Goal: Information Seeking & Learning: Learn about a topic

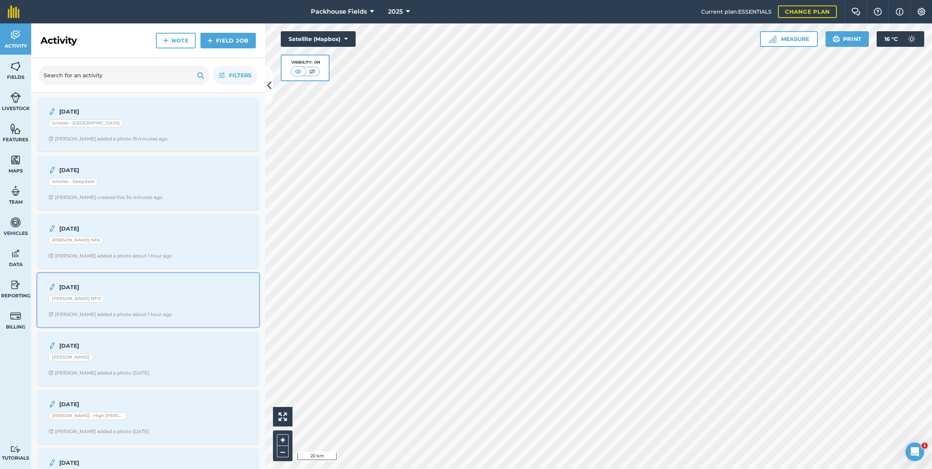
click at [121, 298] on div "[PERSON_NAME] NF12" at bounding box center [148, 300] width 200 height 10
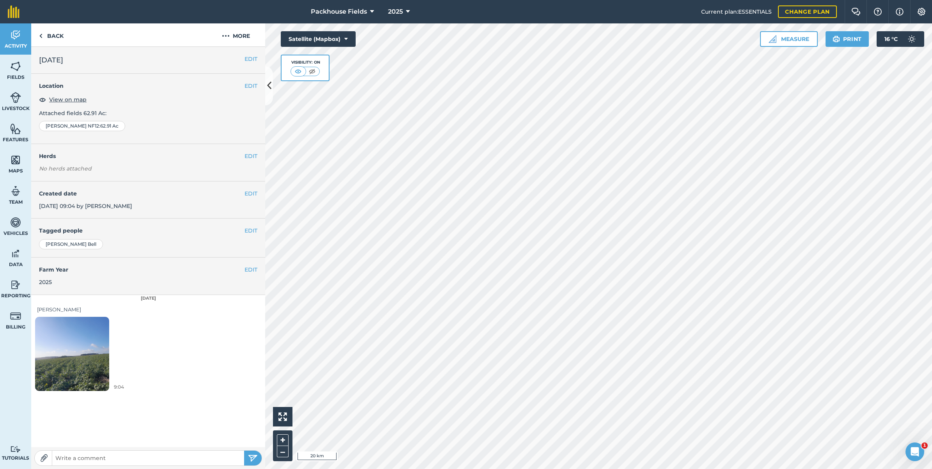
click at [69, 344] on img at bounding box center [72, 353] width 74 height 99
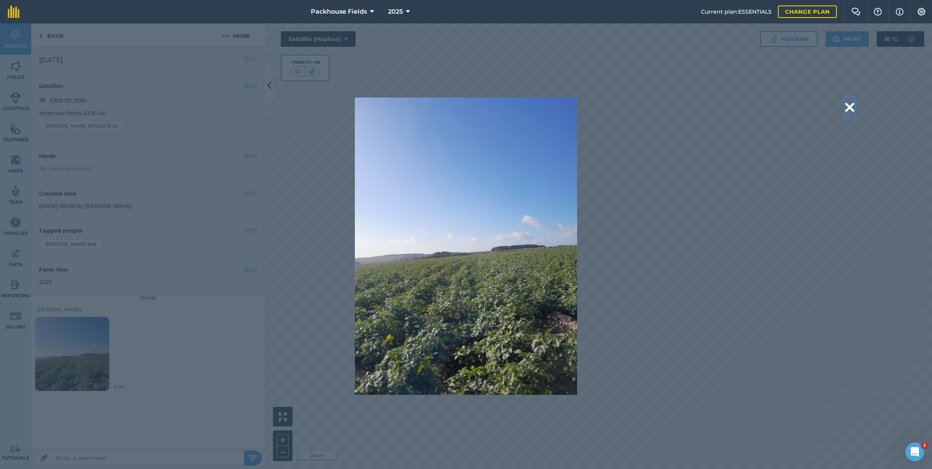
click at [846, 104] on button at bounding box center [849, 107] width 9 height 20
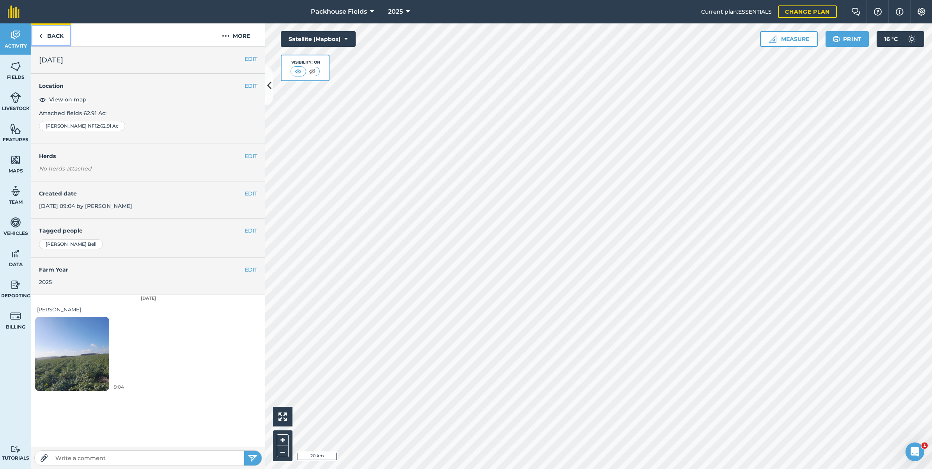
click at [43, 39] on link "Back" at bounding box center [51, 34] width 40 height 23
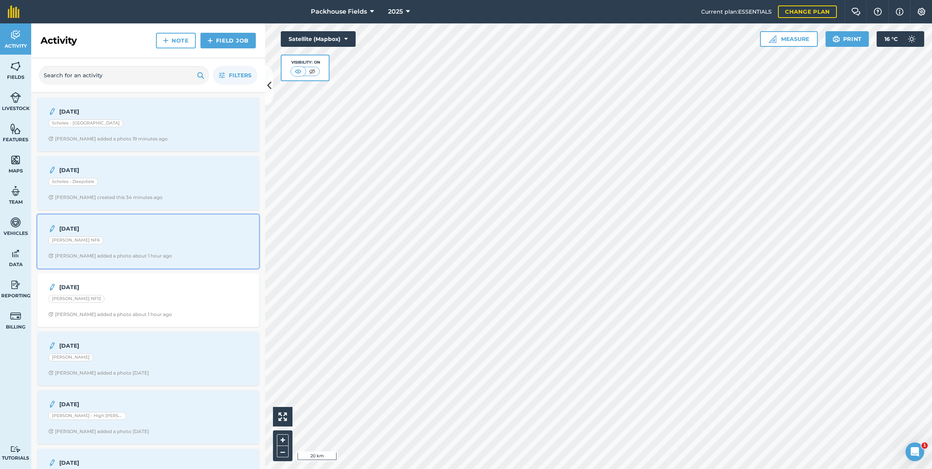
click at [147, 242] on div "[PERSON_NAME] NF6" at bounding box center [148, 241] width 200 height 10
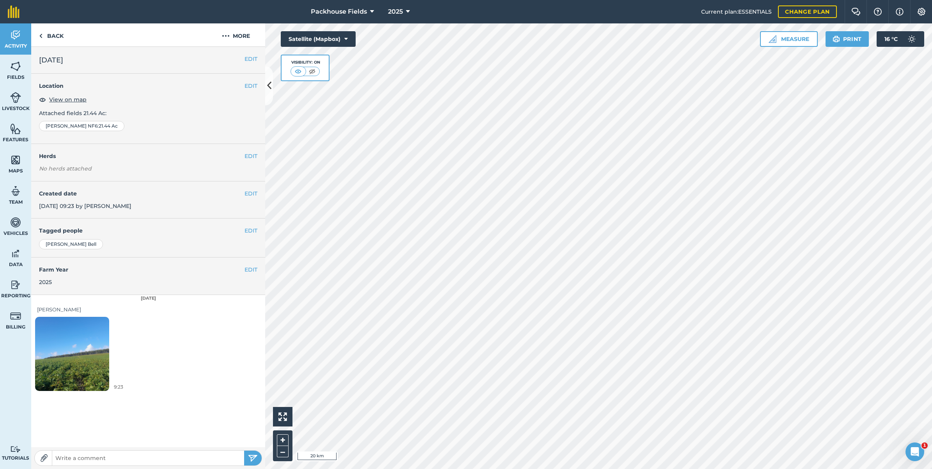
click at [90, 343] on img at bounding box center [72, 353] width 74 height 99
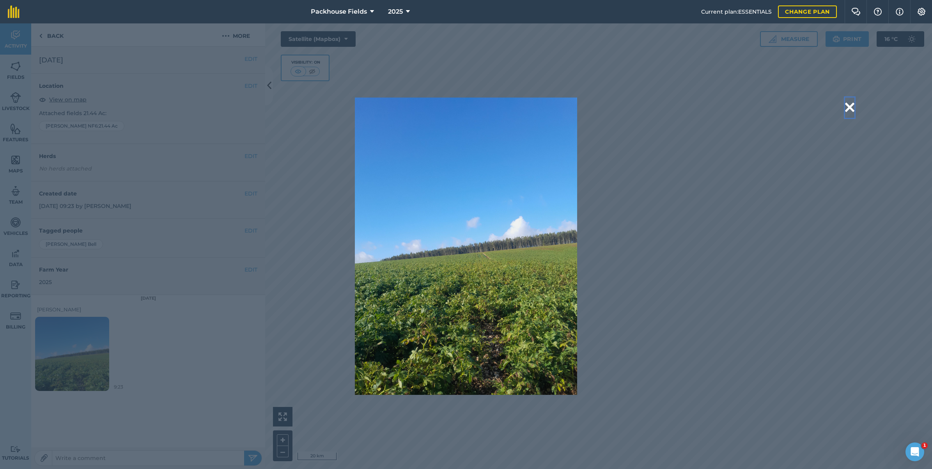
click at [849, 104] on button at bounding box center [849, 107] width 9 height 20
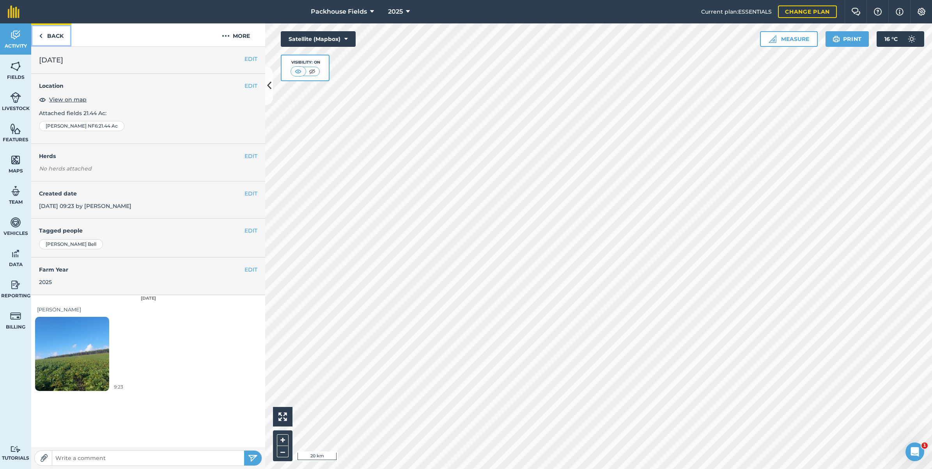
click at [46, 37] on link "Back" at bounding box center [51, 34] width 40 height 23
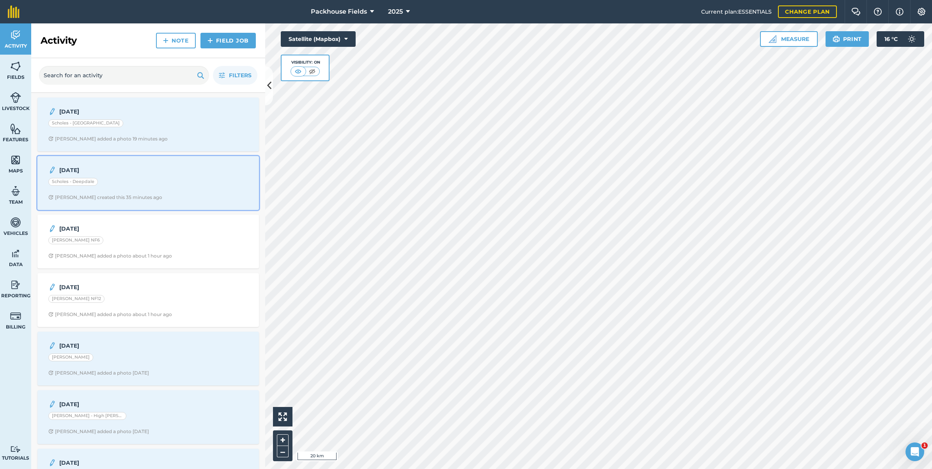
click at [150, 182] on div "Scholes - Deepdale" at bounding box center [148, 183] width 200 height 10
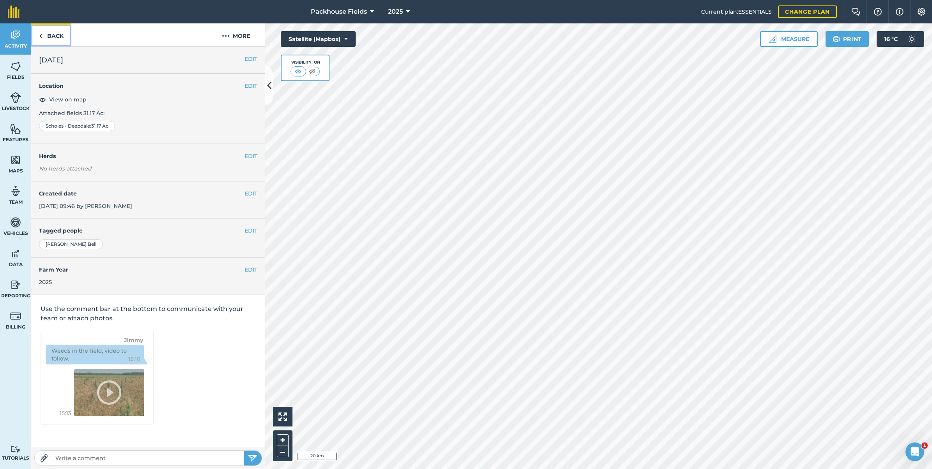
click at [53, 36] on link "Back" at bounding box center [51, 34] width 40 height 23
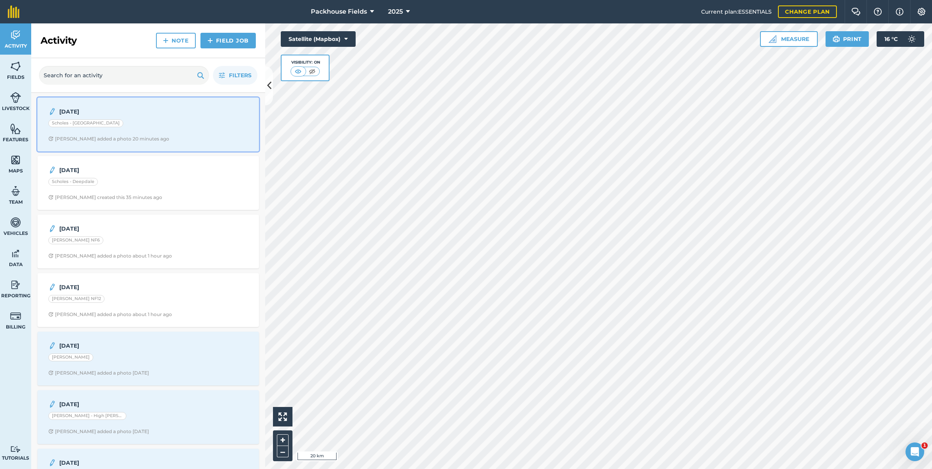
click at [121, 141] on div "[PERSON_NAME] added a photo 20 minutes ago" at bounding box center [108, 139] width 121 height 6
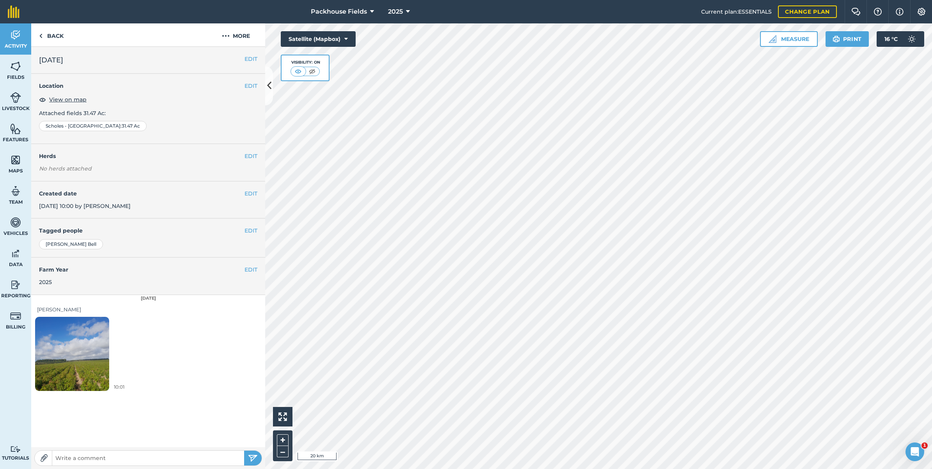
click at [58, 375] on img at bounding box center [72, 353] width 74 height 99
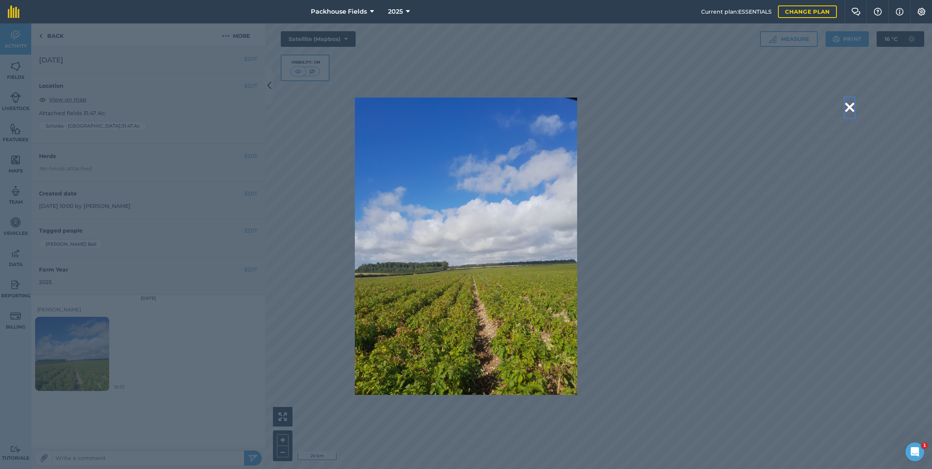
click at [849, 106] on button at bounding box center [849, 107] width 9 height 20
